Goal: Information Seeking & Learning: Learn about a topic

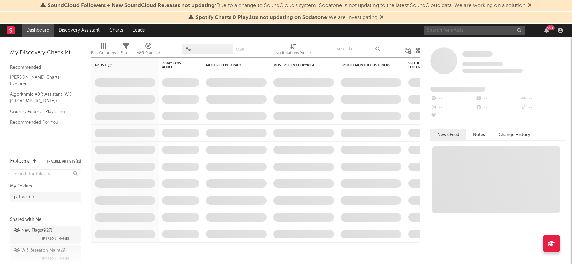
click at [441, 32] on input "text" at bounding box center [474, 30] width 101 height 8
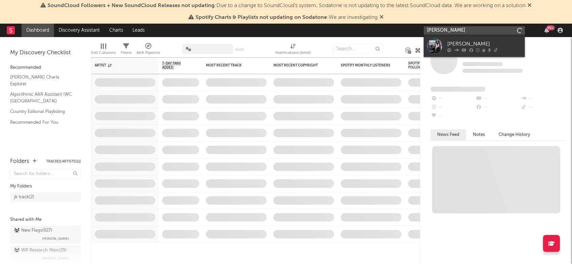
type input "[PERSON_NAME]"
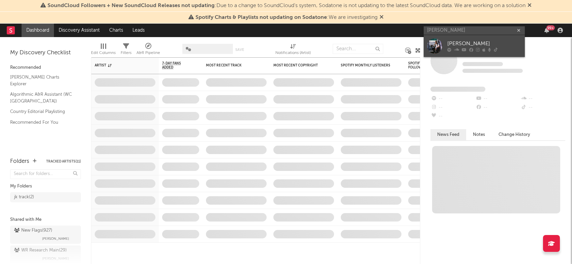
click at [462, 43] on div "[PERSON_NAME]" at bounding box center [484, 44] width 74 height 8
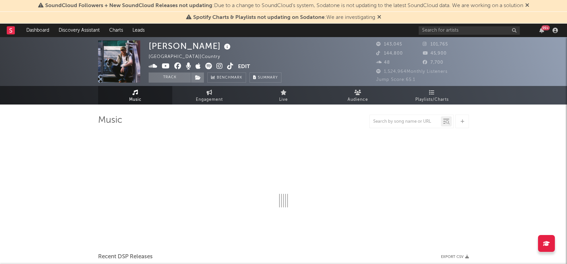
select select "6m"
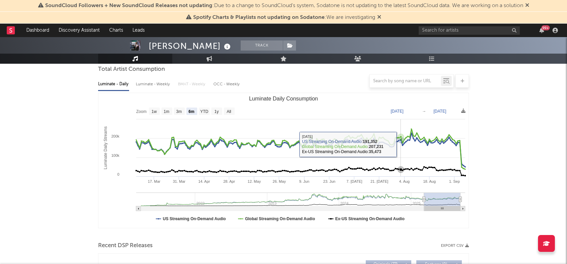
scroll to position [32, 0]
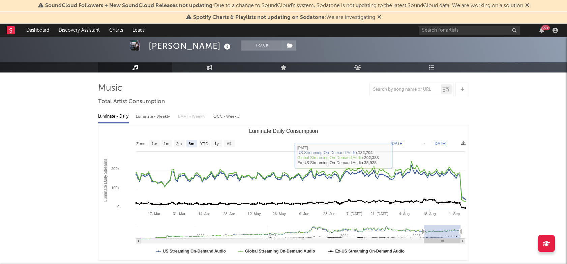
click at [148, 111] on div "Luminate - Weekly" at bounding box center [153, 116] width 35 height 11
select select "6m"
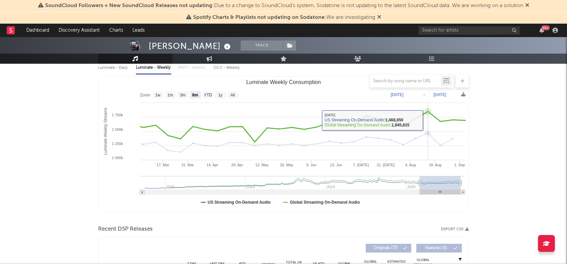
scroll to position [80, 0]
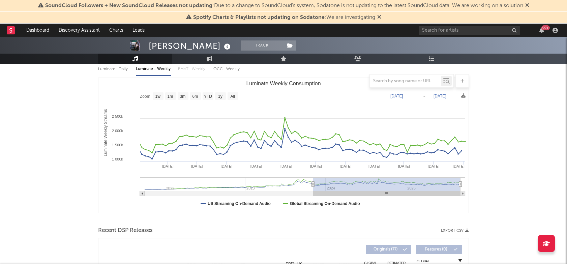
drag, startPoint x: 418, startPoint y: 184, endPoint x: 309, endPoint y: 193, distance: 109.2
click at [309, 193] on icon "Created with Highcharts 10.3.3 Luminate Weekly Streams Luminate Weekly Consumpt…" at bounding box center [283, 145] width 370 height 135
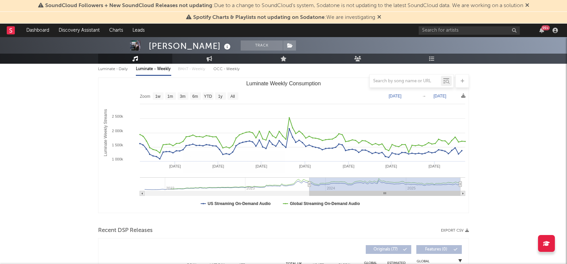
type input "[DATE]"
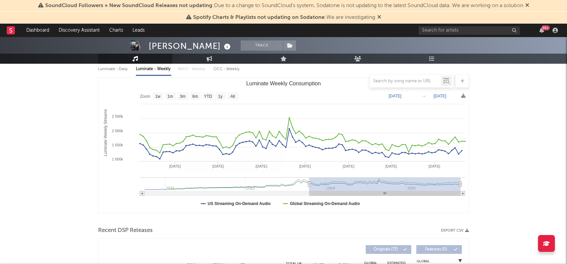
type input "[DATE]"
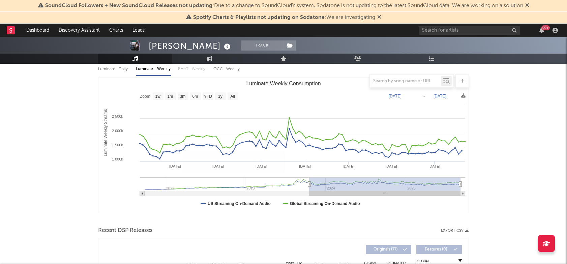
type input "[DATE]"
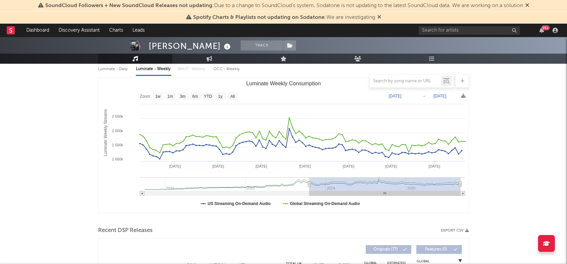
type input "[DATE]"
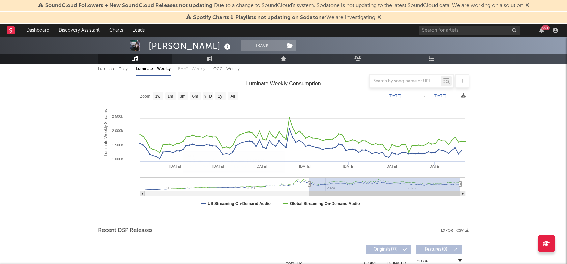
type input "[DATE]"
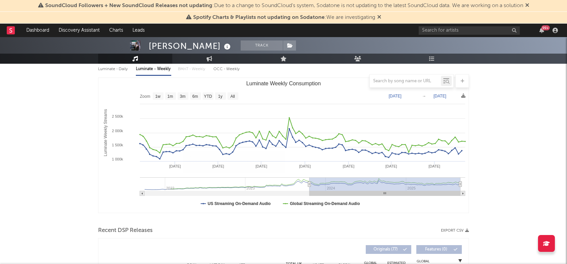
type input "[DATE]"
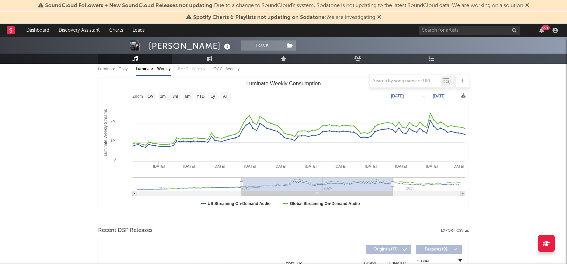
type input "[DATE]"
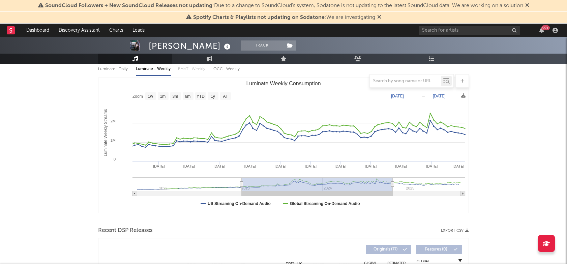
type input "[DATE]"
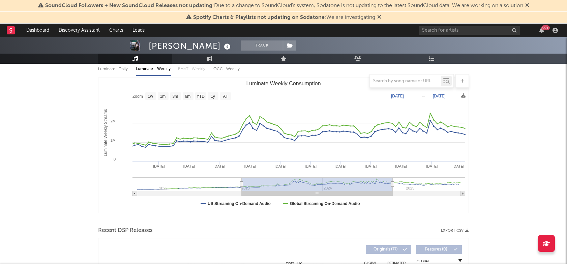
type input "[DATE]"
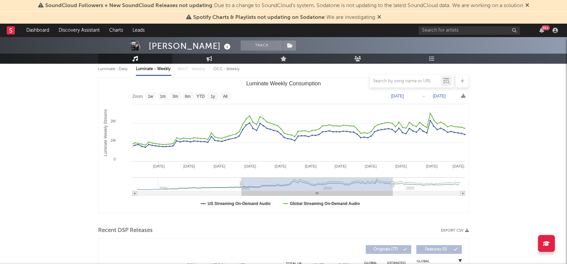
type input "[DATE]"
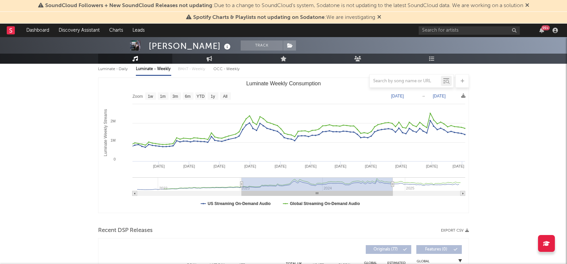
type input "[DATE]"
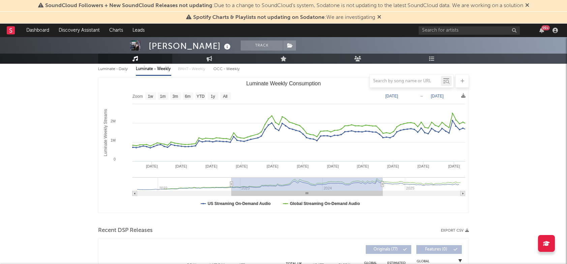
type input "[DATE]"
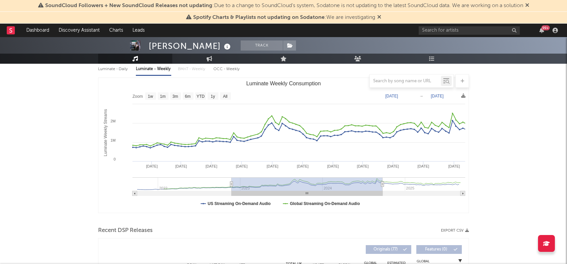
type input "[DATE]"
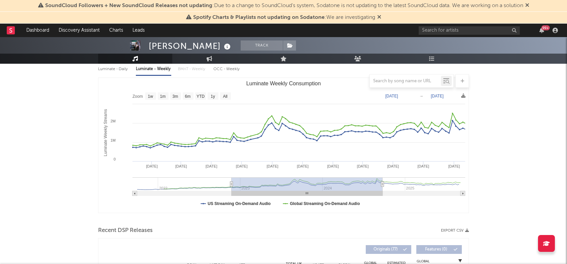
type input "[DATE]"
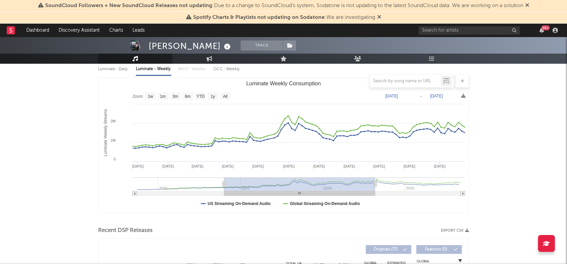
type input "[DATE]"
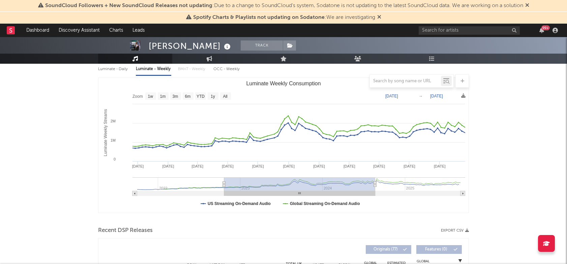
type input "[DATE]"
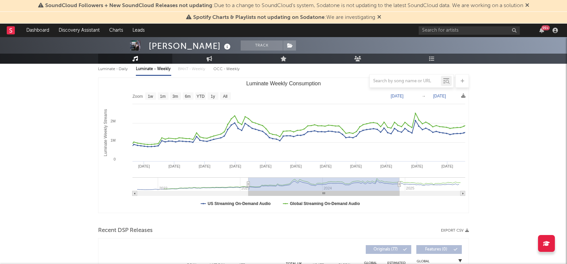
type input "[DATE]"
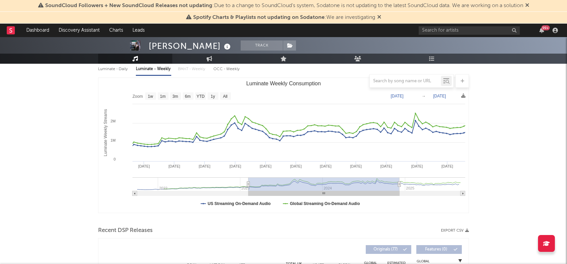
type input "[DATE]"
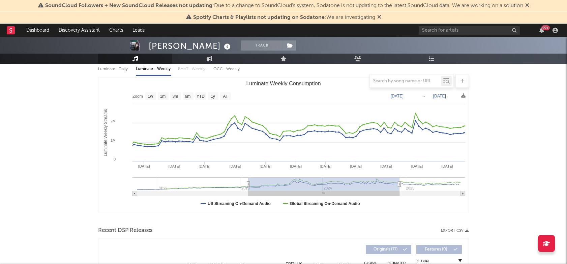
type input "[DATE]"
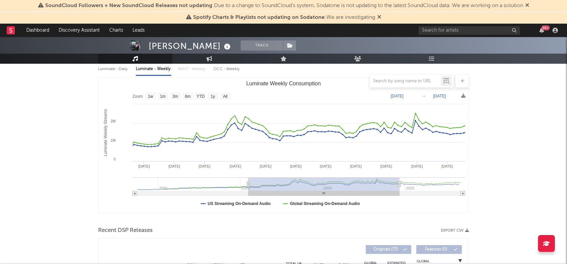
type input "[DATE]"
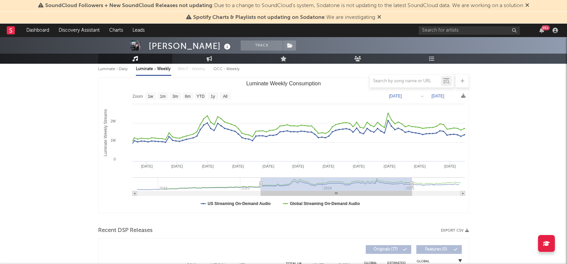
type input "[DATE]"
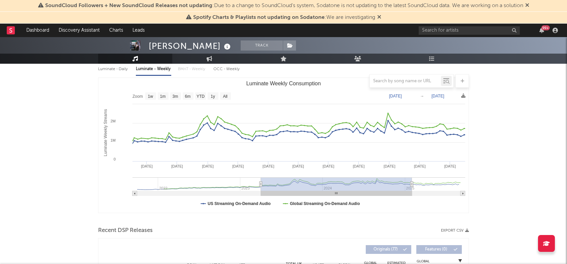
type input "[DATE]"
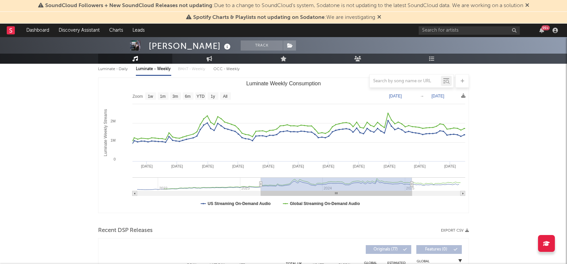
type input "[DATE]"
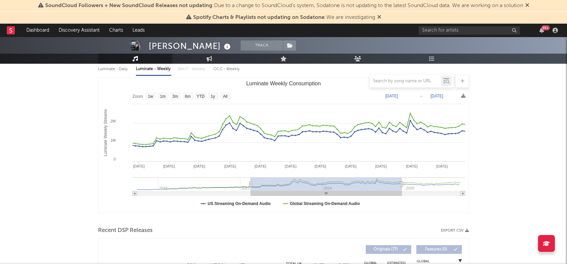
type input "[DATE]"
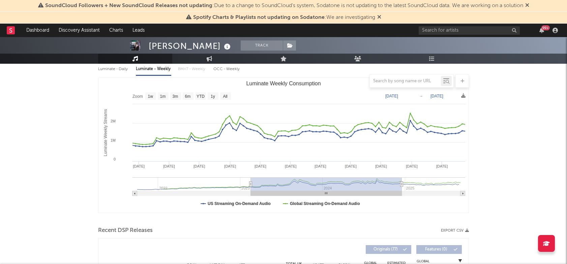
type input "[DATE]"
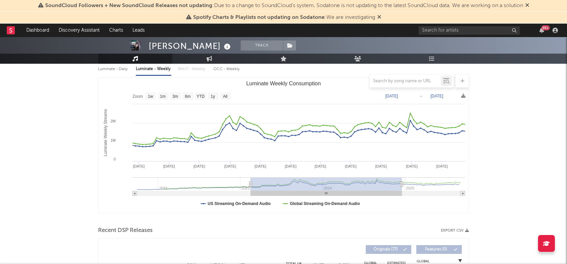
type input "[DATE]"
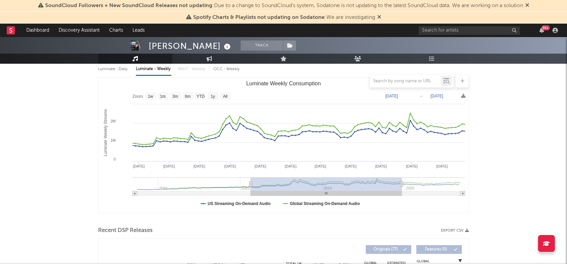
type input "[DATE]"
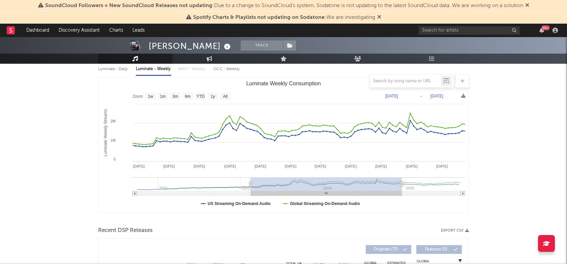
type input "[DATE]"
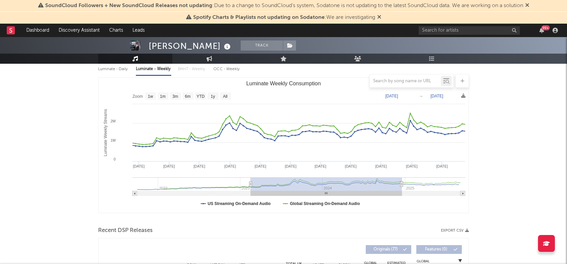
type input "[DATE]"
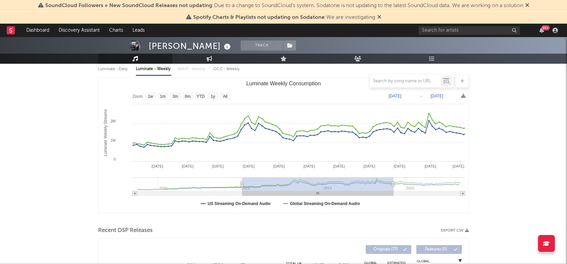
drag, startPoint x: 310, startPoint y: 187, endPoint x: 251, endPoint y: 185, distance: 59.7
click at [251, 185] on rect "Luminate Weekly Consumption" at bounding box center [317, 183] width 151 height 13
type input "[DATE]"
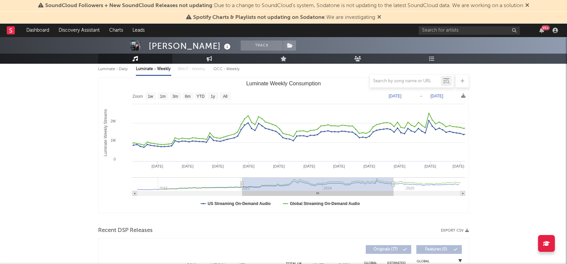
type input "[DATE]"
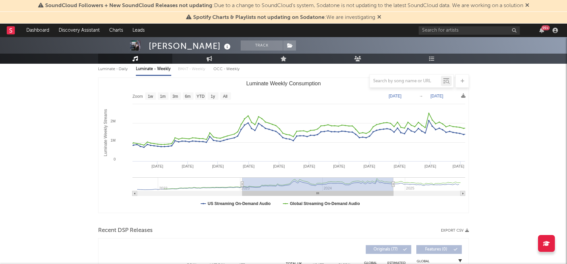
type input "[DATE]"
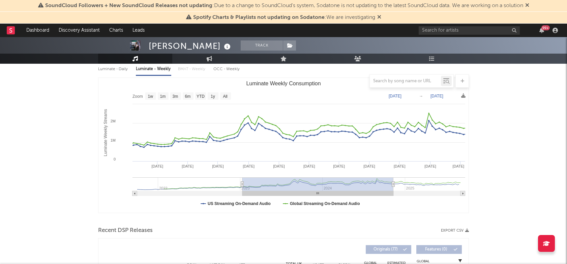
type input "[DATE]"
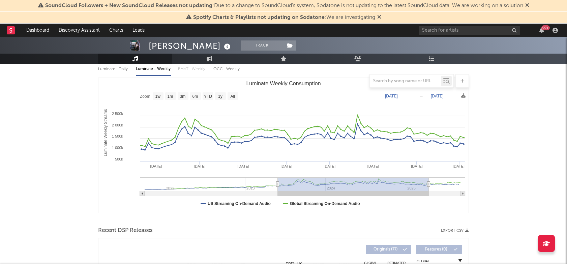
type input "[DATE]"
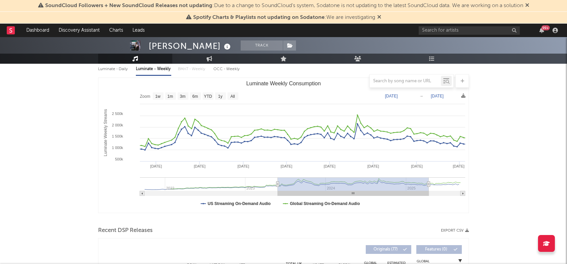
type input "[DATE]"
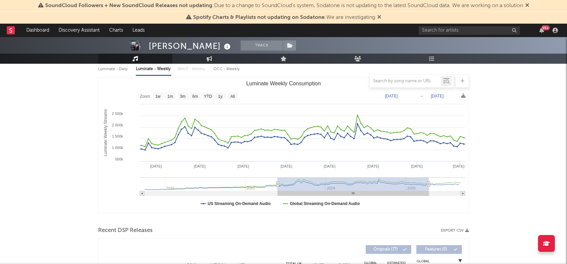
type input "[DATE]"
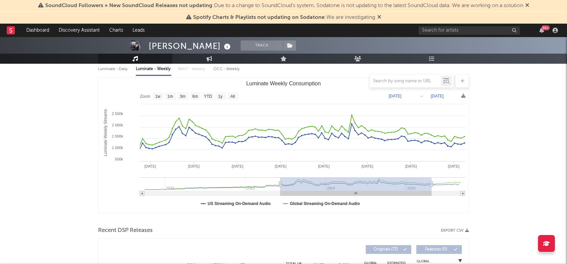
type input "[DATE]"
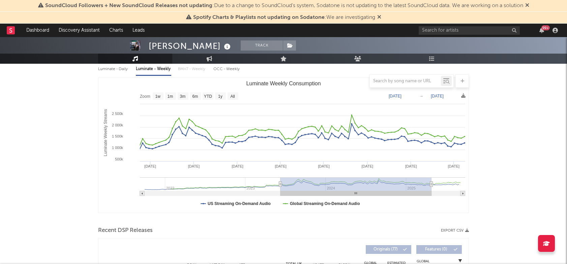
type input "[DATE]"
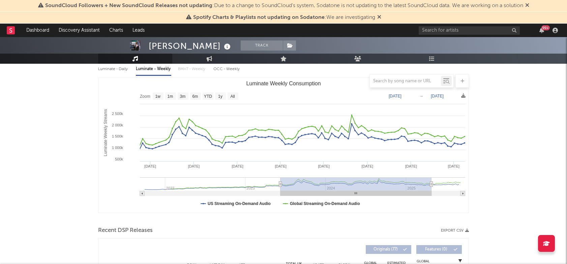
type input "[DATE]"
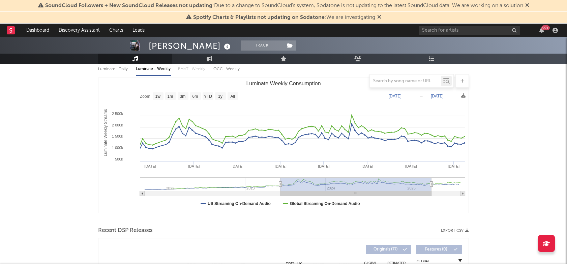
type input "[DATE]"
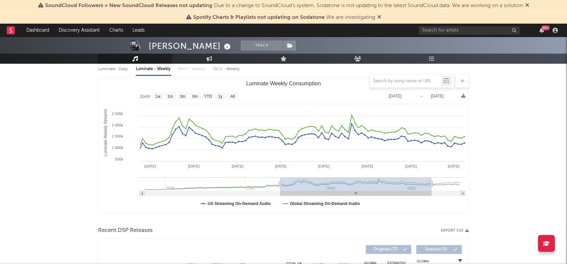
type input "[DATE]"
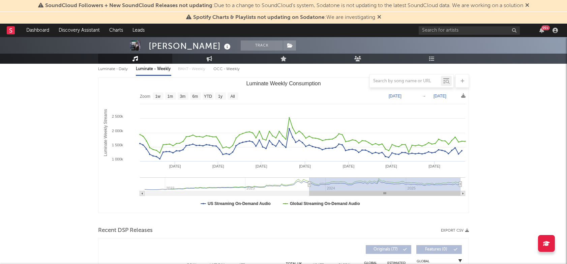
drag, startPoint x: 330, startPoint y: 187, endPoint x: 437, endPoint y: 167, distance: 109.5
click at [409, 189] on rect "Luminate Weekly Consumption" at bounding box center [384, 183] width 151 height 13
drag, startPoint x: 395, startPoint y: 186, endPoint x: 456, endPoint y: 190, distance: 61.5
click at [452, 194] on icon "Created with Highcharts 10.3.3 Luminate Weekly Streams Luminate Weekly Consumpt…" at bounding box center [283, 145] width 370 height 135
